Goal: Check status: Check status

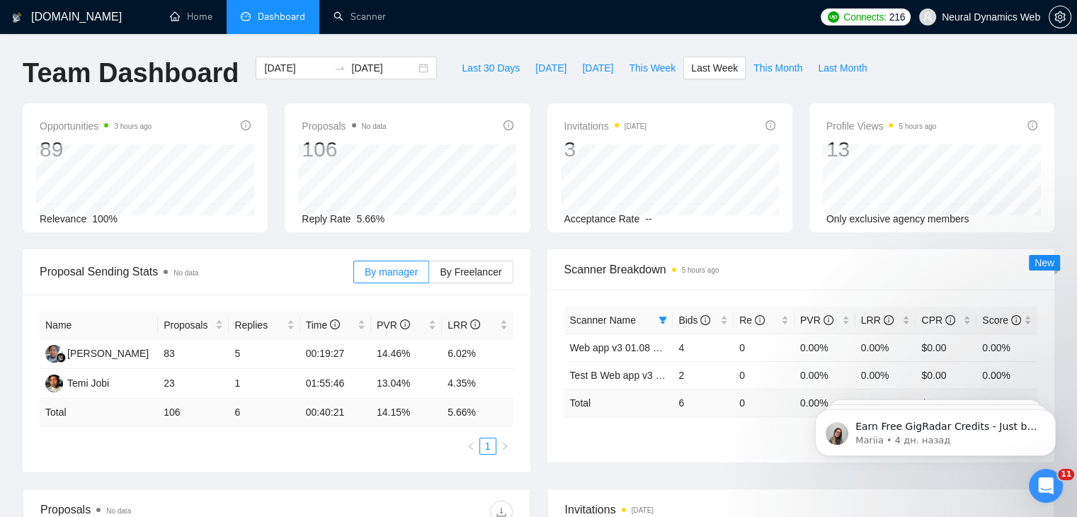
click at [487, 285] on div "By manager By Freelancer" at bounding box center [433, 271] width 160 height 45
click at [484, 271] on span "By Freelancer" at bounding box center [471, 271] width 62 height 11
click at [429, 275] on input "By Freelancer" at bounding box center [429, 275] width 0 height 0
click at [392, 274] on span "By manager" at bounding box center [391, 271] width 53 height 11
click at [354, 275] on input "By manager" at bounding box center [354, 275] width 0 height 0
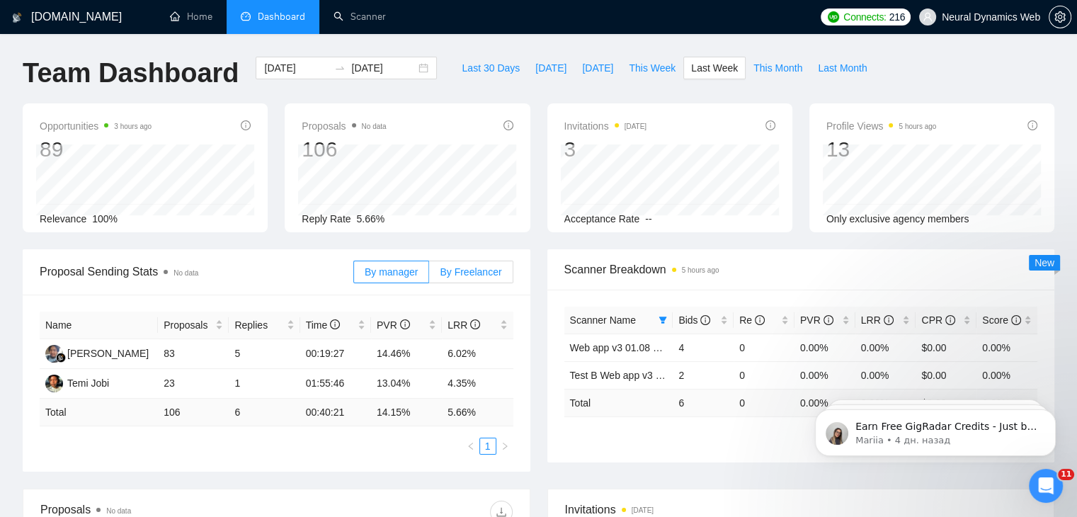
click at [465, 268] on span "By Freelancer" at bounding box center [471, 271] width 62 height 11
click at [429, 275] on input "By Freelancer" at bounding box center [429, 275] width 0 height 0
click at [382, 266] on span "By manager" at bounding box center [391, 271] width 53 height 11
click at [354, 275] on input "By manager" at bounding box center [354, 275] width 0 height 0
drag, startPoint x: 374, startPoint y: 383, endPoint x: 503, endPoint y: 385, distance: 129.6
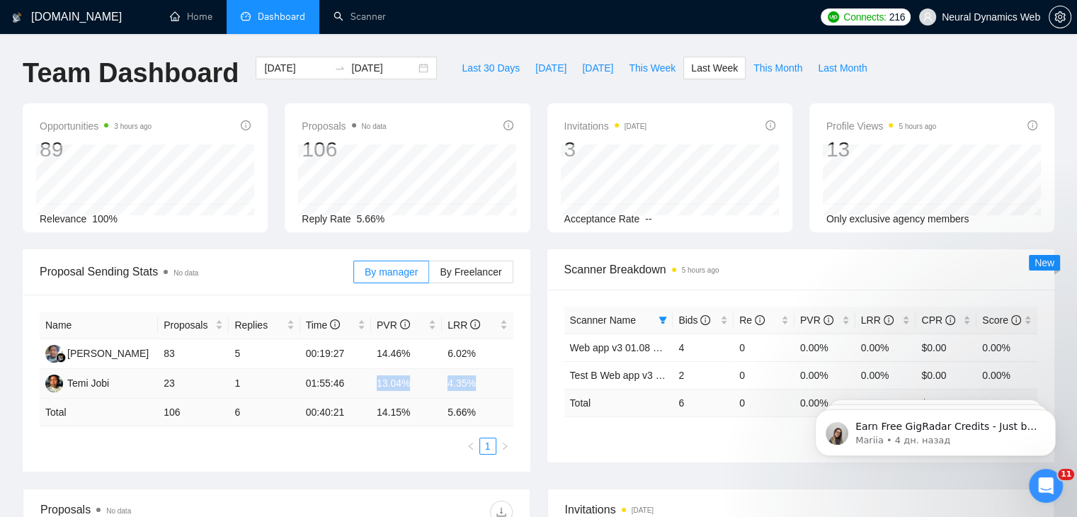
click at [503, 385] on tr "Temi Jobi 23 1 01:55:46 13.04% 4.35%" at bounding box center [277, 384] width 474 height 30
copy tr "13.04% 4.35%"
click at [635, 69] on span "This Week" at bounding box center [652, 68] width 47 height 16
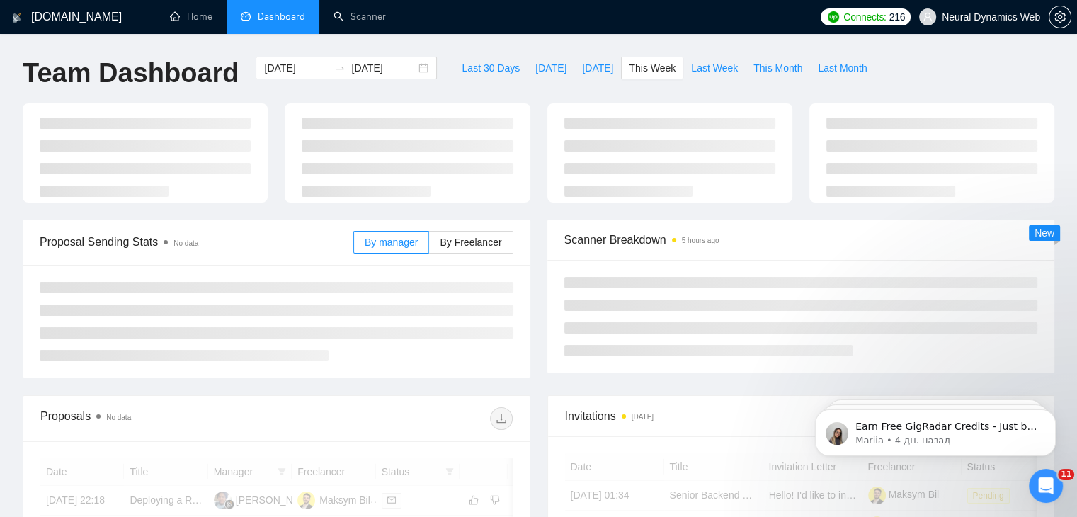
type input "[DATE]"
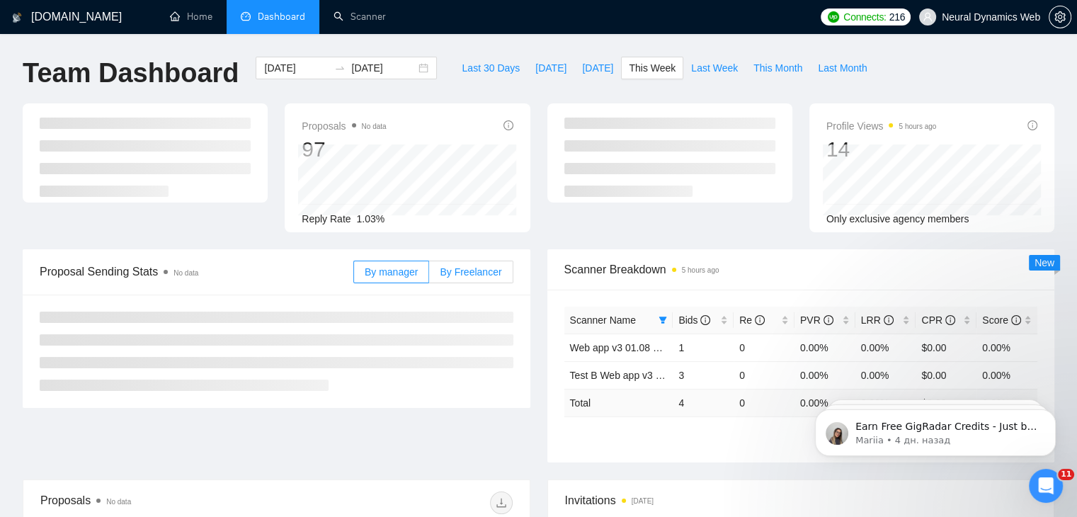
click at [462, 261] on label "By Freelancer" at bounding box center [471, 272] width 84 height 23
click at [429, 275] on input "By Freelancer" at bounding box center [429, 275] width 0 height 0
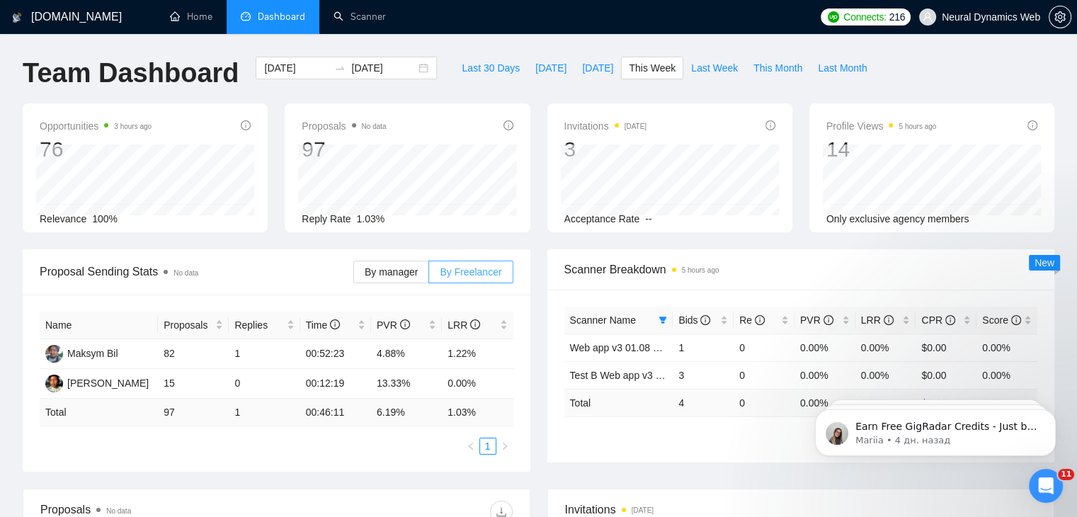
click at [457, 267] on span "By Freelancer" at bounding box center [471, 271] width 62 height 11
click at [429, 275] on input "By Freelancer" at bounding box center [429, 275] width 0 height 0
click at [398, 273] on span "By manager" at bounding box center [391, 271] width 53 height 11
click at [354, 275] on input "By manager" at bounding box center [354, 275] width 0 height 0
click at [473, 251] on div "By manager By Freelancer" at bounding box center [433, 271] width 160 height 45
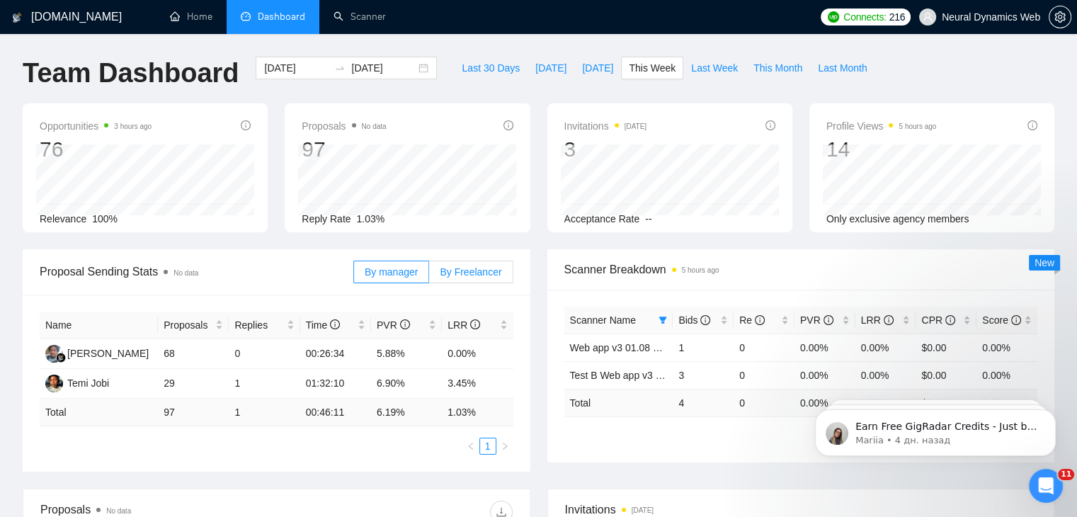
click at [467, 271] on span "By Freelancer" at bounding box center [471, 271] width 62 height 11
click at [429, 275] on input "By Freelancer" at bounding box center [429, 275] width 0 height 0
click at [389, 271] on span "By manager" at bounding box center [391, 271] width 53 height 11
click at [354, 275] on input "By manager" at bounding box center [354, 275] width 0 height 0
drag, startPoint x: 579, startPoint y: 68, endPoint x: 557, endPoint y: 89, distance: 29.5
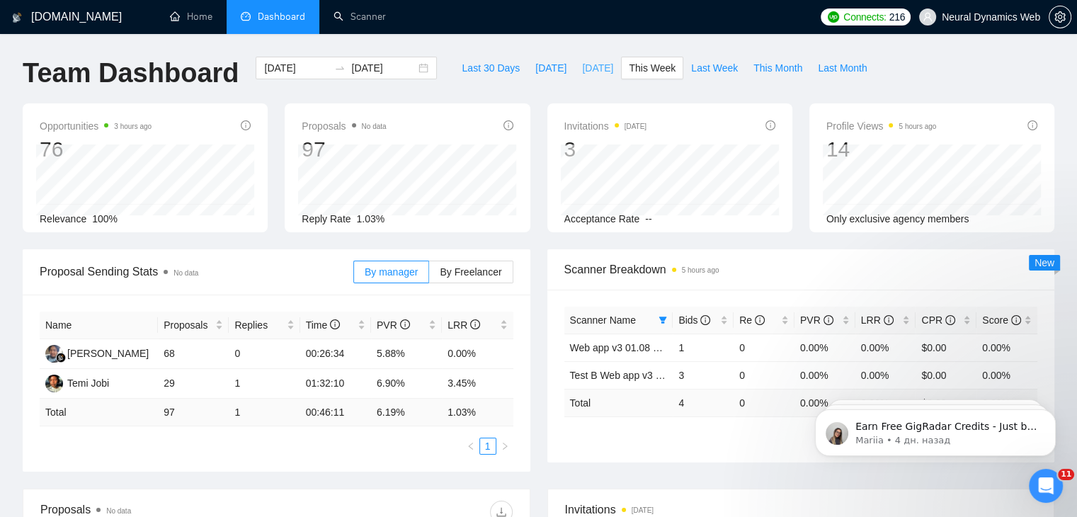
click at [582, 68] on span "[DATE]" at bounding box center [597, 68] width 31 height 16
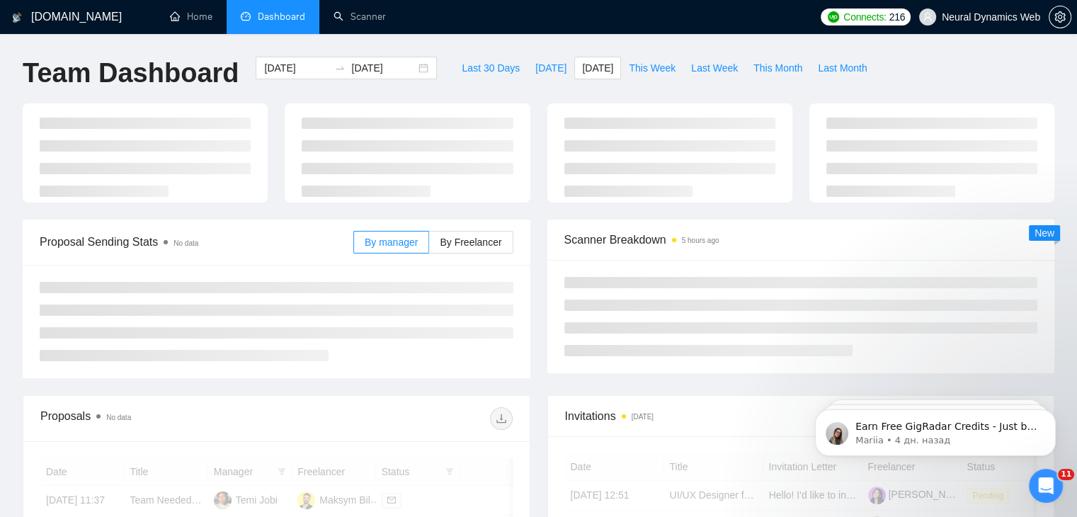
type input "[DATE]"
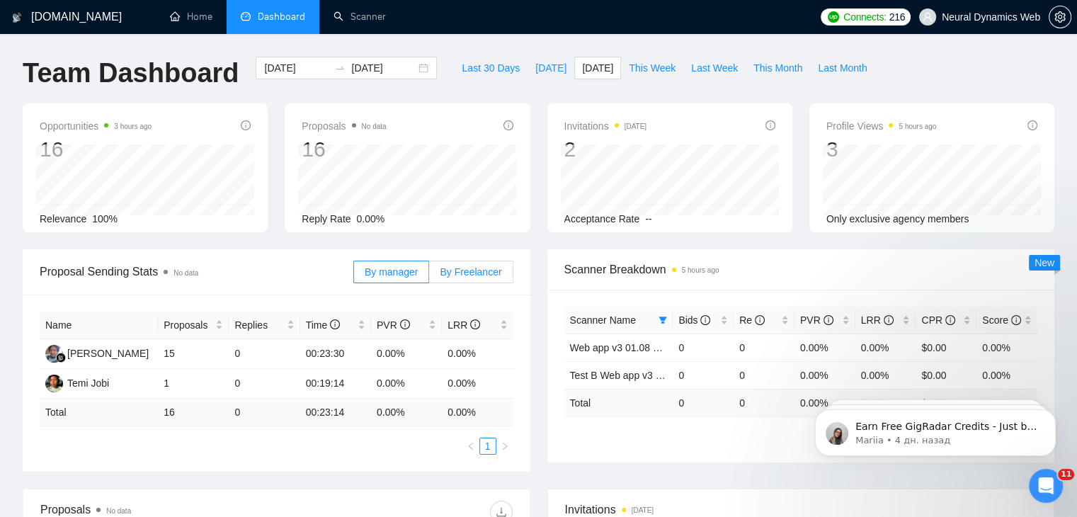
click at [462, 271] on span "By Freelancer" at bounding box center [471, 271] width 62 height 11
click at [654, 66] on span "This Week" at bounding box center [652, 68] width 47 height 16
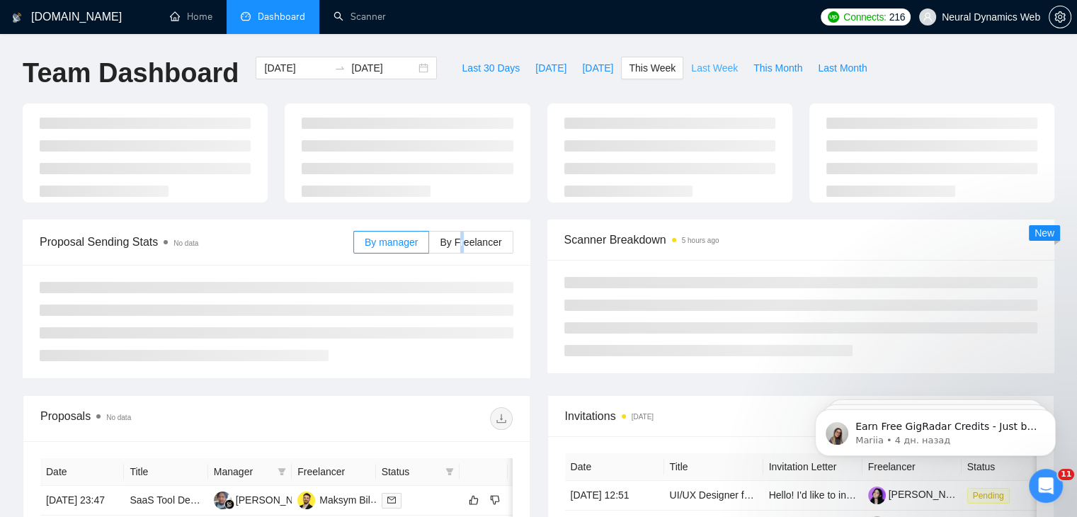
click at [697, 63] on span "Last Week" at bounding box center [714, 68] width 47 height 16
type input "[DATE]"
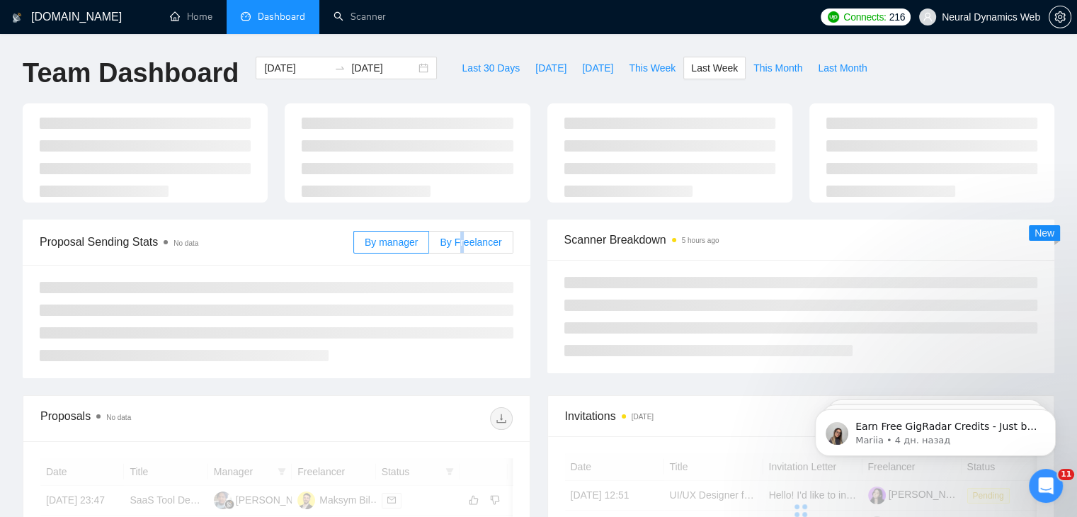
type input "[DATE]"
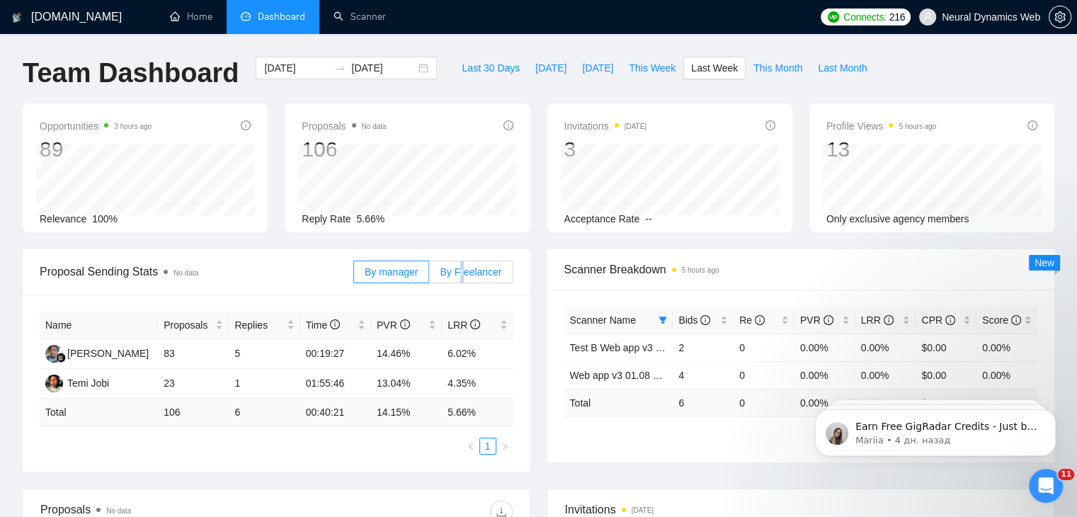
click at [465, 273] on span "By Freelancer" at bounding box center [471, 271] width 62 height 11
click at [429, 275] on input "By Freelancer" at bounding box center [429, 275] width 0 height 0
click at [399, 275] on span "By manager" at bounding box center [391, 271] width 53 height 11
click at [354, 275] on input "By manager" at bounding box center [354, 275] width 0 height 0
click at [465, 275] on span "By Freelancer" at bounding box center [471, 271] width 62 height 11
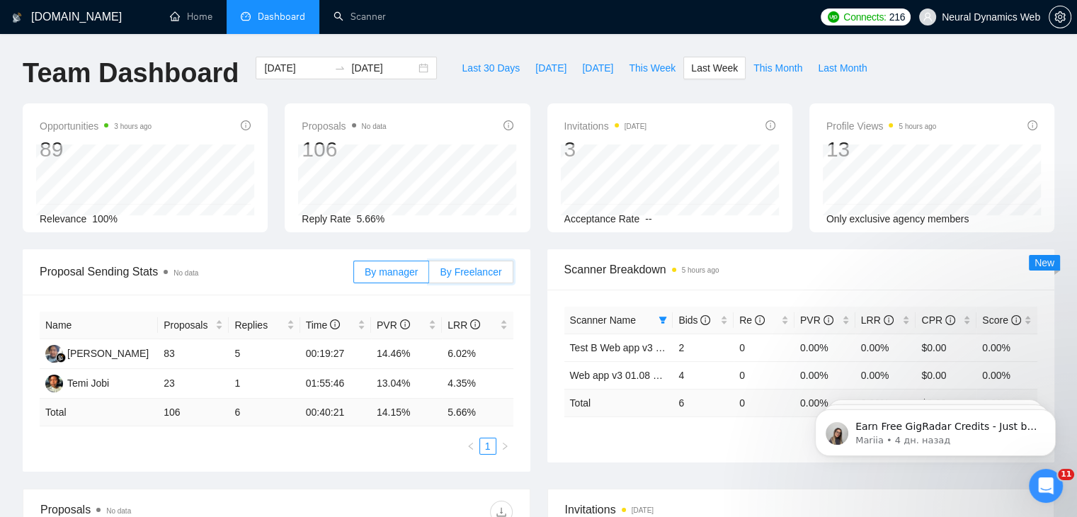
click at [429, 275] on input "By Freelancer" at bounding box center [429, 275] width 0 height 0
click at [411, 277] on span "By manager" at bounding box center [391, 271] width 53 height 11
click at [354, 275] on input "By manager" at bounding box center [354, 275] width 0 height 0
click at [474, 257] on div "By manager By Freelancer" at bounding box center [433, 271] width 160 height 45
click at [475, 270] on span "By Freelancer" at bounding box center [471, 271] width 62 height 11
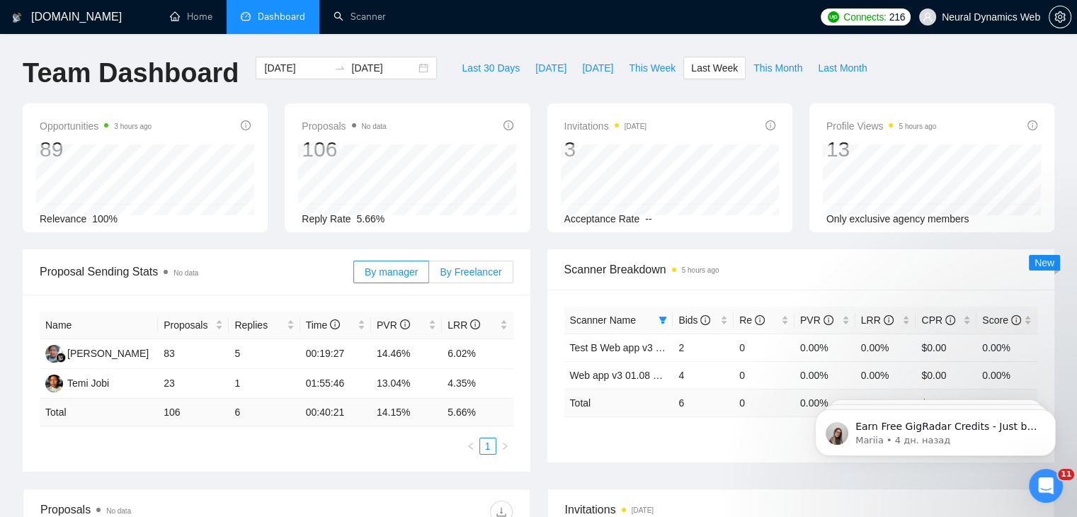
click at [429, 275] on input "By Freelancer" at bounding box center [429, 275] width 0 height 0
drag, startPoint x: 637, startPoint y: 63, endPoint x: 586, endPoint y: 100, distance: 62.3
click at [637, 63] on span "This Week" at bounding box center [652, 68] width 47 height 16
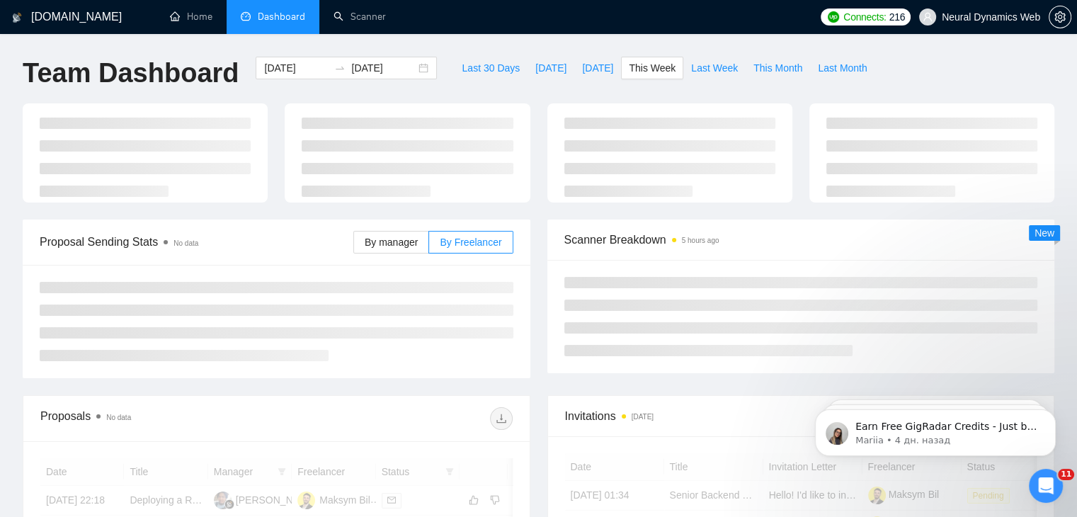
type input "[DATE]"
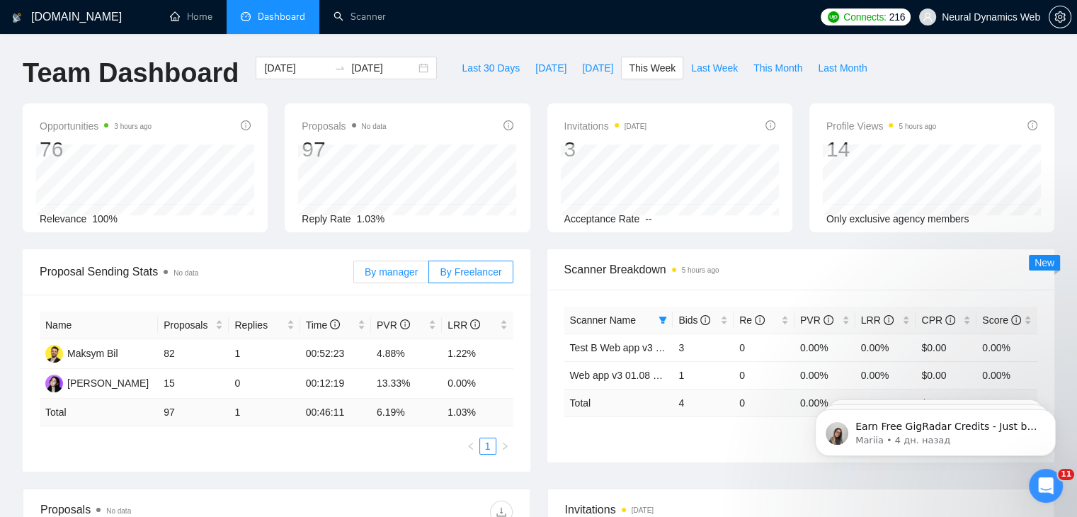
click at [402, 275] on span "By manager" at bounding box center [391, 271] width 53 height 11
click at [354, 275] on input "By manager" at bounding box center [354, 275] width 0 height 0
click at [465, 273] on span "By Freelancer" at bounding box center [471, 271] width 62 height 11
click at [429, 275] on input "By Freelancer" at bounding box center [429, 275] width 0 height 0
click at [406, 276] on span "By manager" at bounding box center [391, 271] width 53 height 11
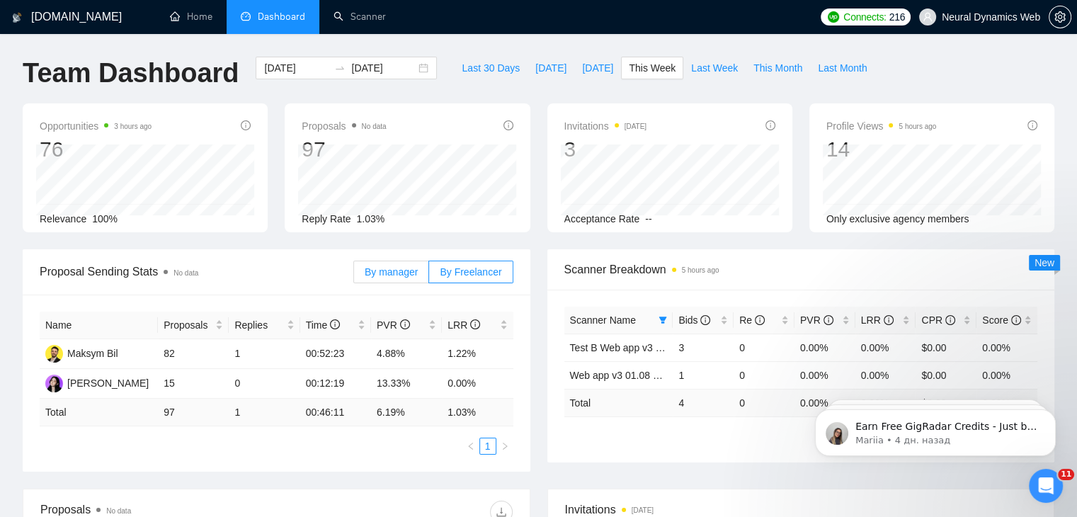
click at [354, 275] on input "By manager" at bounding box center [354, 275] width 0 height 0
click at [469, 278] on label "By Freelancer" at bounding box center [471, 272] width 84 height 23
click at [429, 275] on input "By Freelancer" at bounding box center [429, 275] width 0 height 0
click at [760, 64] on span "This Month" at bounding box center [777, 68] width 49 height 16
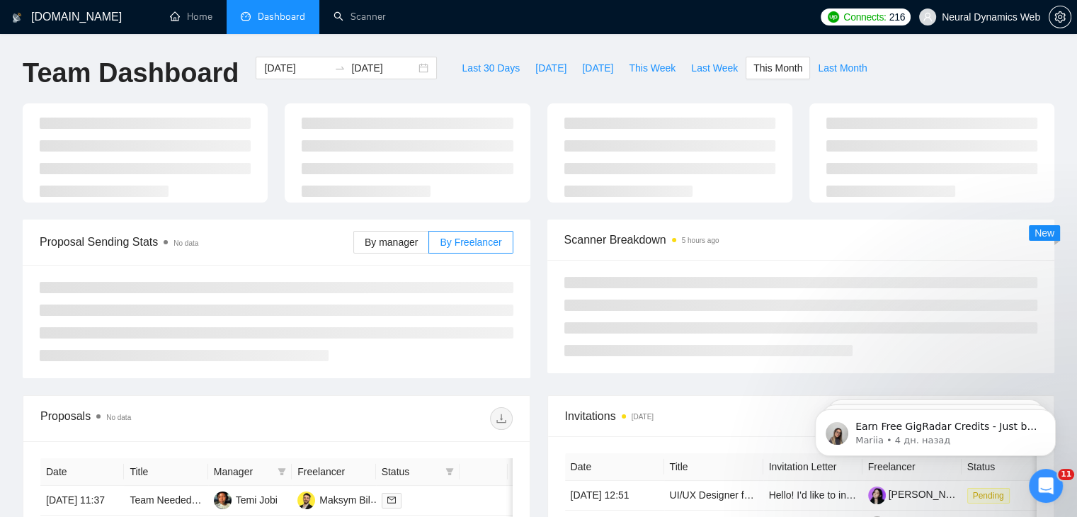
type input "[DATE]"
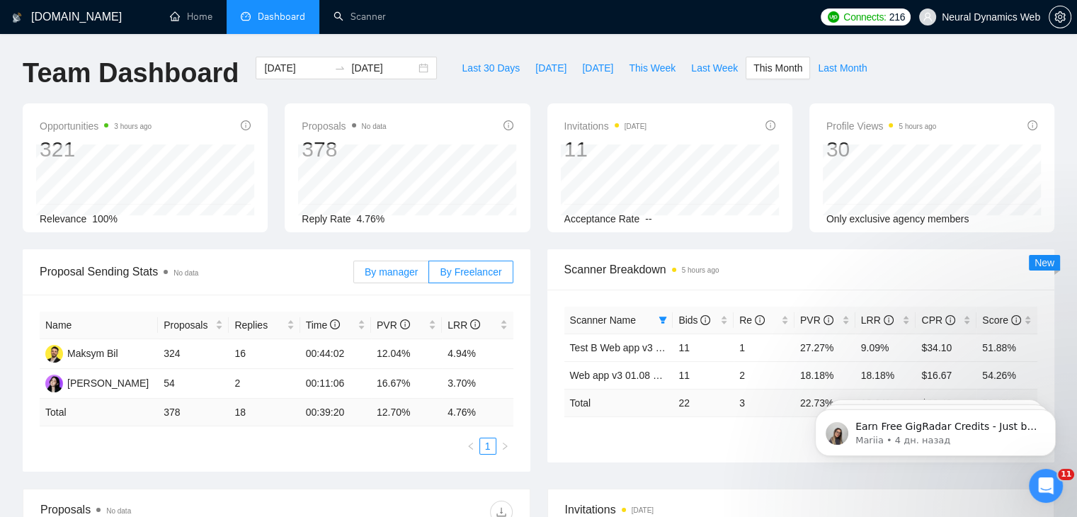
click at [384, 266] on span "By manager" at bounding box center [391, 271] width 53 height 11
click at [354, 275] on input "By manager" at bounding box center [354, 275] width 0 height 0
click at [445, 275] on span "By Freelancer" at bounding box center [471, 271] width 62 height 11
click at [429, 275] on input "By Freelancer" at bounding box center [429, 275] width 0 height 0
